Goal: Task Accomplishment & Management: Manage account settings

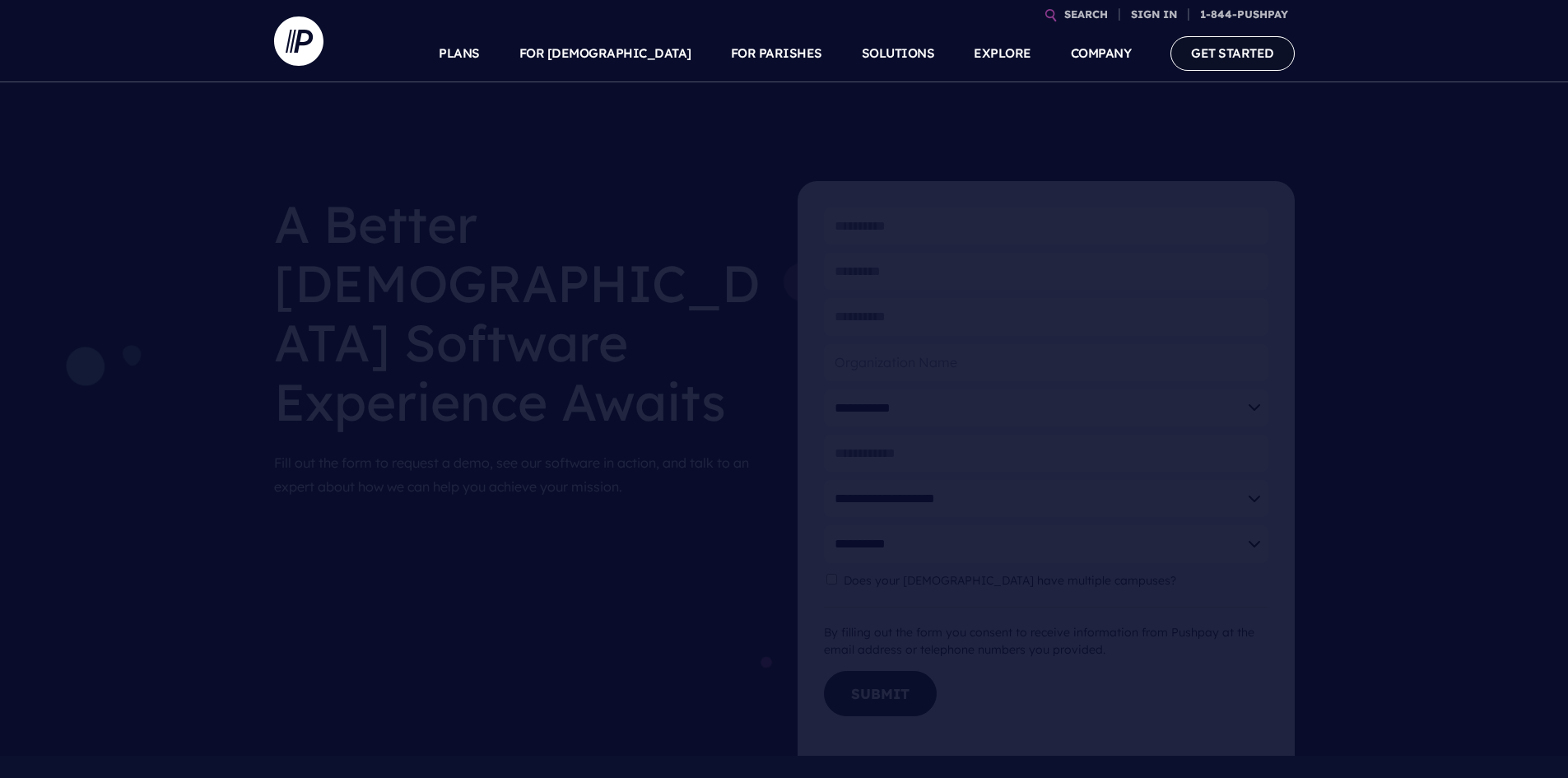
click at [1256, 56] on link "GET STARTED" at bounding box center [1233, 53] width 124 height 34
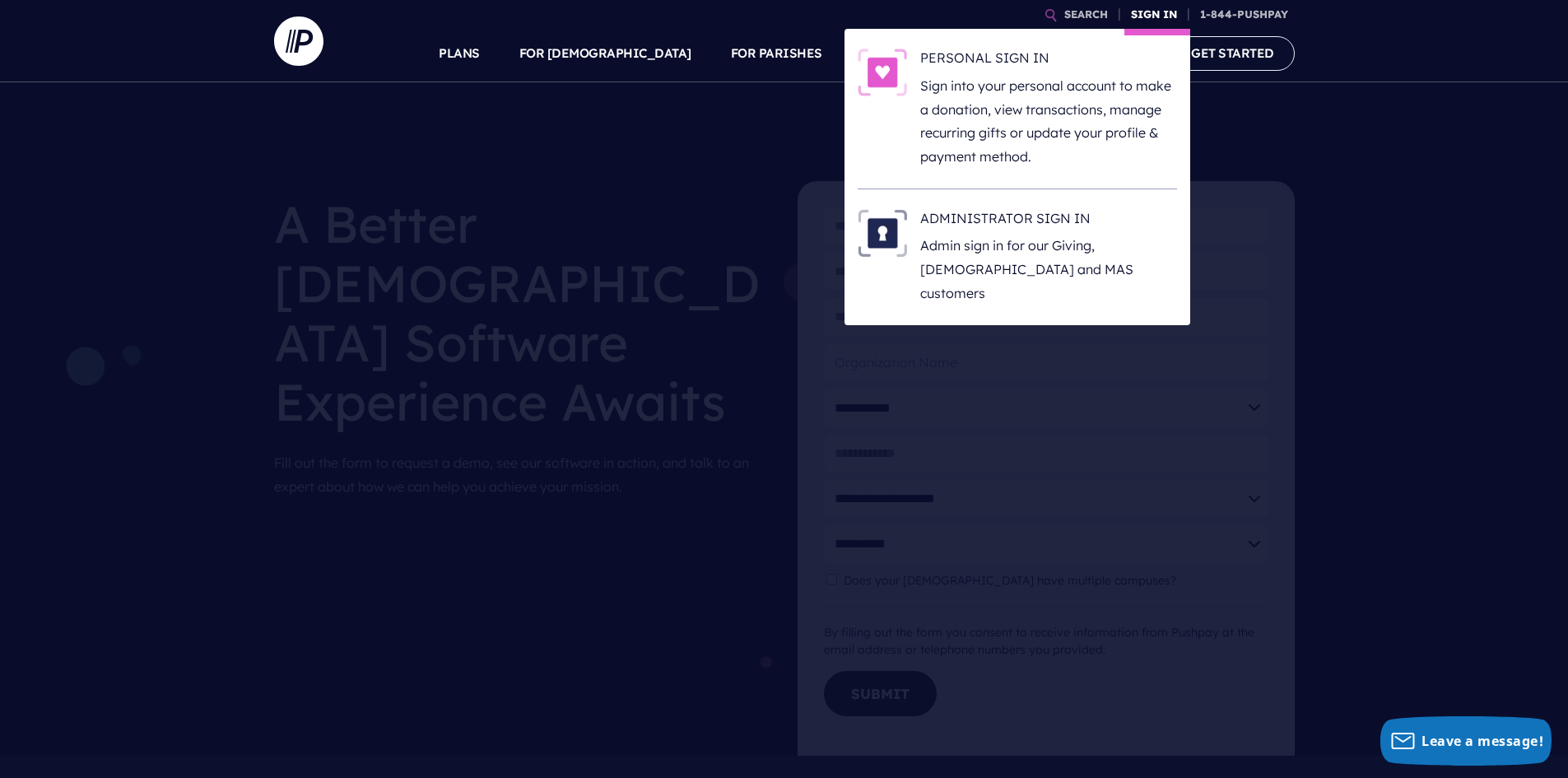
click at [1161, 11] on link "SIGN IN" at bounding box center [1154, 14] width 59 height 29
click at [1003, 68] on h6 "PERSONAL SIGN IN" at bounding box center [1048, 61] width 257 height 25
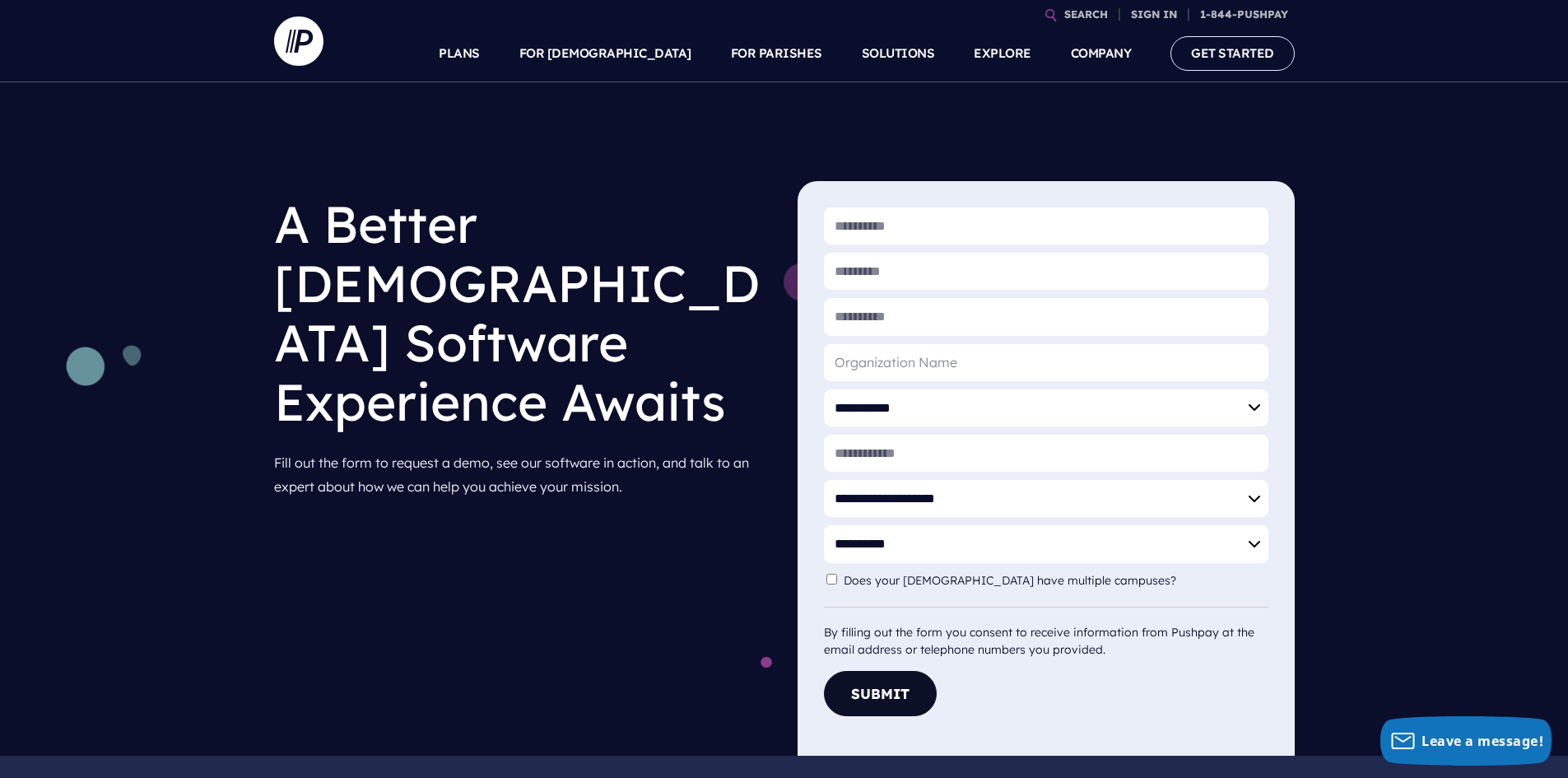
click at [1422, 434] on div "**********" at bounding box center [784, 419] width 1568 height 674
